Goal: Task Accomplishment & Management: Complete application form

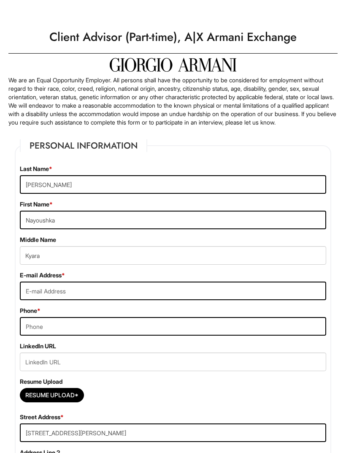
select select "FL"
select select "United States of America"
select select "Yes"
select Required "No"
select select "Yes"
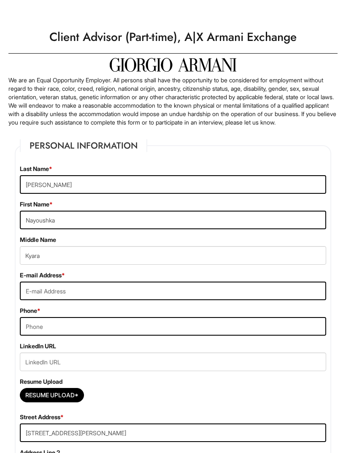
select select "Y"
select select "8"
select select "2025"
select select "5"
select select "2027"
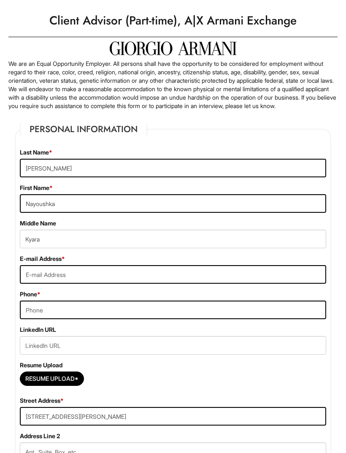
scroll to position [16, 0]
click at [64, 385] on input "Resume Upload*" at bounding box center [51, 379] width 63 height 14
click at [60, 385] on input "Resume Upload*" at bounding box center [51, 379] width 63 height 14
type input "C:\fakepath\The one.pdf"
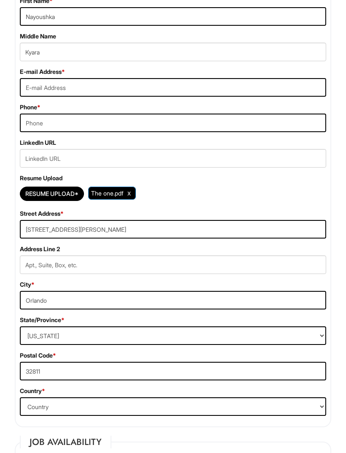
click at [116, 197] on span "The one.pdf" at bounding box center [107, 193] width 32 height 7
click at [109, 197] on span "The one.pdf" at bounding box center [107, 192] width 32 height 7
click at [105, 197] on span "The one.pdf" at bounding box center [107, 192] width 32 height 7
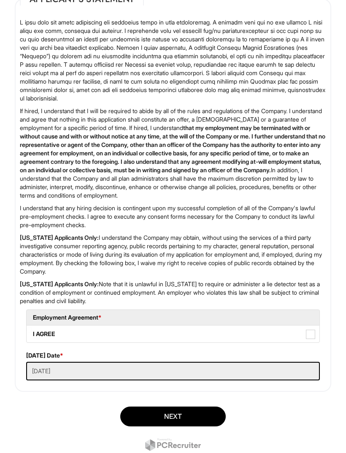
scroll to position [1732, 0]
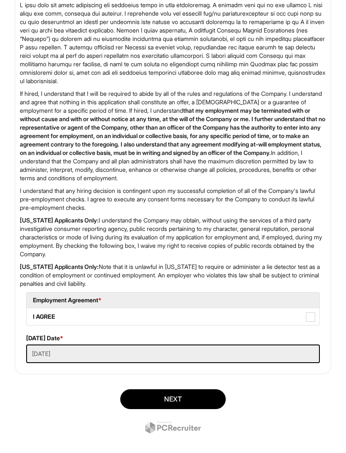
click at [205, 402] on button "Next" at bounding box center [172, 399] width 105 height 20
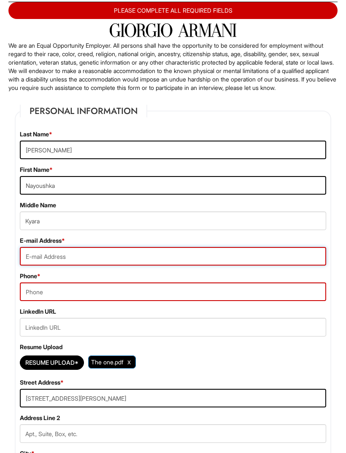
click at [270, 265] on input "email" at bounding box center [173, 256] width 306 height 19
type input "krosier424@gmail.com"
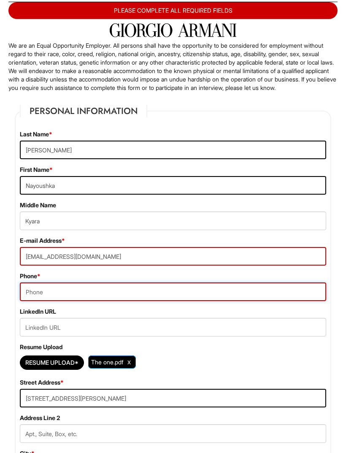
click at [241, 301] on input "tel" at bounding box center [173, 291] width 306 height 19
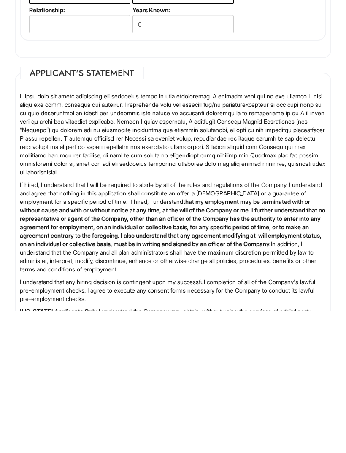
scroll to position [1778, 0]
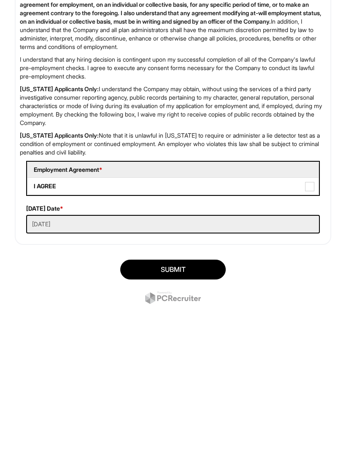
type input "4079146964"
click at [211, 375] on button "SUBMIT" at bounding box center [172, 385] width 105 height 20
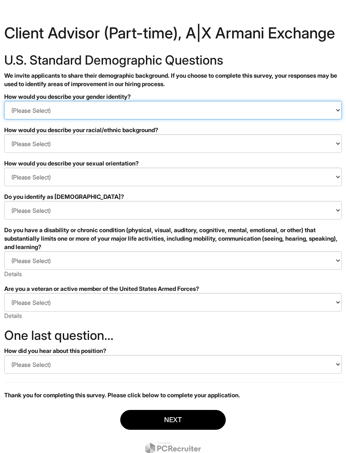
click at [193, 119] on select "(Please Select) Man Woman [DEMOGRAPHIC_DATA] I prefer to self-describe I don't …" at bounding box center [173, 110] width 338 height 19
select select "Woman"
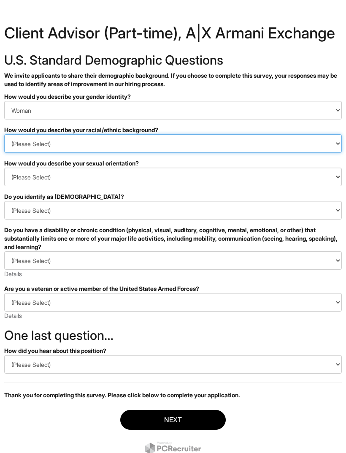
click at [189, 145] on select "(Please Select) [DEMOGRAPHIC_DATA] or of [DEMOGRAPHIC_DATA] descent [DEMOGRAPHI…" at bounding box center [173, 143] width 338 height 19
select select "Black or of [DEMOGRAPHIC_DATA] descent"
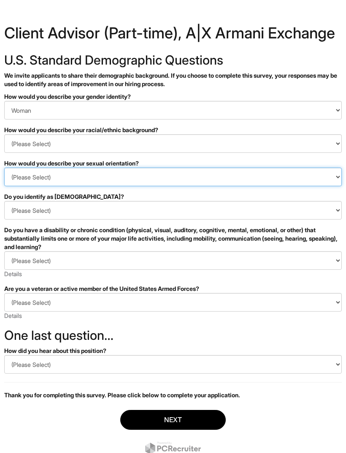
click at [171, 185] on select "(Please Select) [DEMOGRAPHIC_DATA] [DEMOGRAPHIC_DATA] and/or [DEMOGRAPHIC_DATA]…" at bounding box center [173, 176] width 338 height 19
select select "Heterosexual"
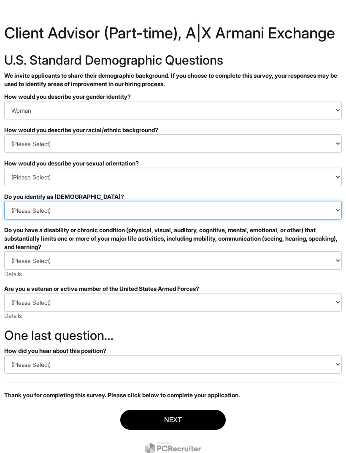
click at [158, 206] on select "(Please Select) Yes No I prefer to self-describe I don't wish to answer" at bounding box center [173, 210] width 338 height 19
select select "No"
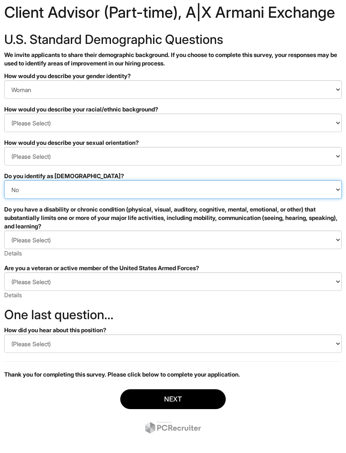
scroll to position [4, 0]
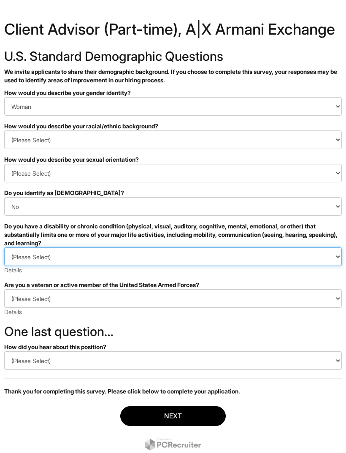
click at [206, 253] on select "(Please Select) YES, I HAVE A DISABILITY (or previously had a disability) NO, I…" at bounding box center [173, 256] width 338 height 19
select select "NO, I DON'T HAVE A DISABILITY"
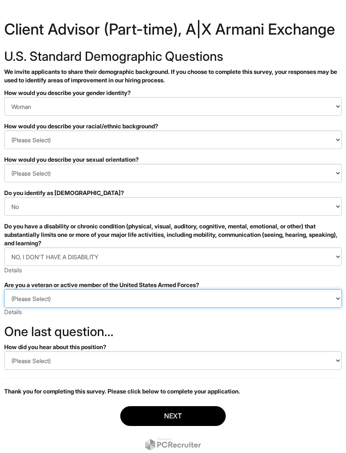
click at [149, 289] on select "(Please Select) I IDENTIFY AS ONE OR MORE OF THE CLASSIFICATIONS OF PROTECTED V…" at bounding box center [173, 298] width 338 height 19
select select "I AM NOT A PROTECTED VETERAN"
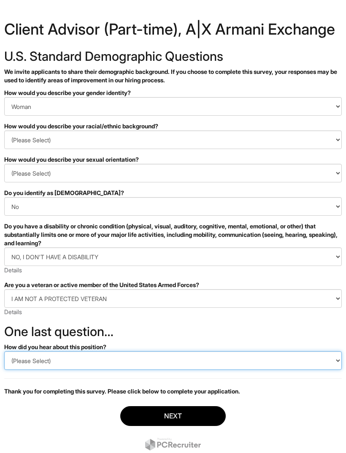
click at [162, 359] on select "(Please Select) CareerBuilder Indeed LinkedIn Monster Referral Other" at bounding box center [173, 360] width 338 height 19
click at [236, 362] on select "(Please Select) CareerBuilder Indeed LinkedIn Monster Referral Other" at bounding box center [173, 360] width 338 height 19
select select "Indeed"
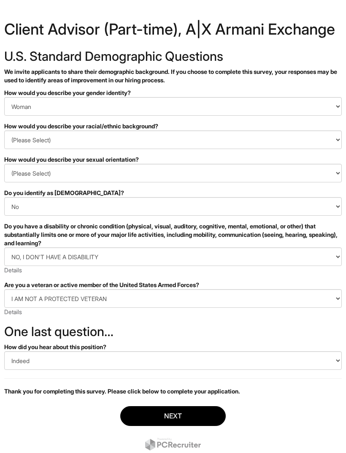
click at [175, 416] on button "Next" at bounding box center [172, 416] width 105 height 20
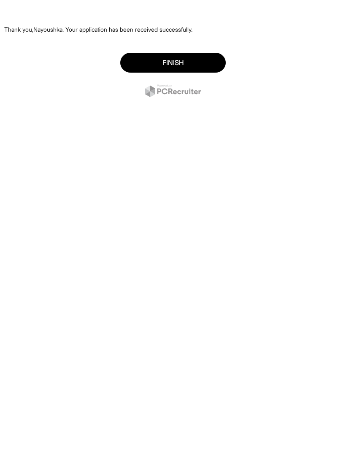
click at [205, 63] on button "Finish" at bounding box center [172, 63] width 105 height 20
